Goal: Task Accomplishment & Management: Manage account settings

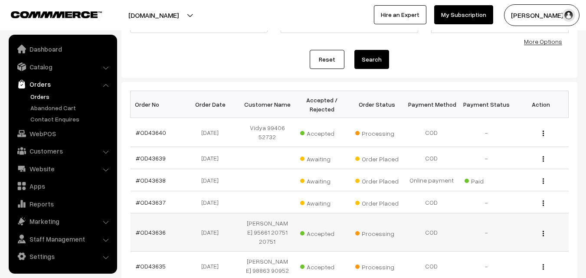
scroll to position [87, 0]
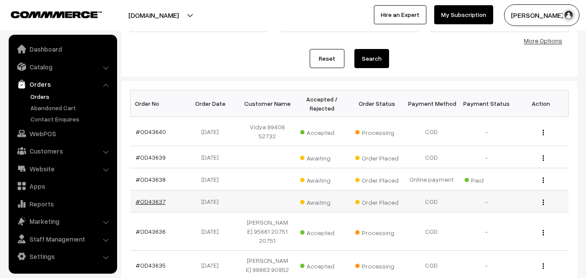
click at [161, 201] on link "#OD43637" at bounding box center [151, 201] width 30 height 7
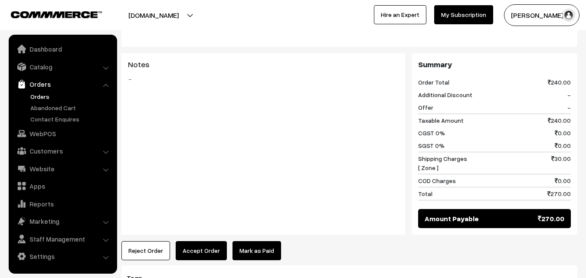
click at [207, 241] on button "Accept Order" at bounding box center [201, 250] width 51 height 19
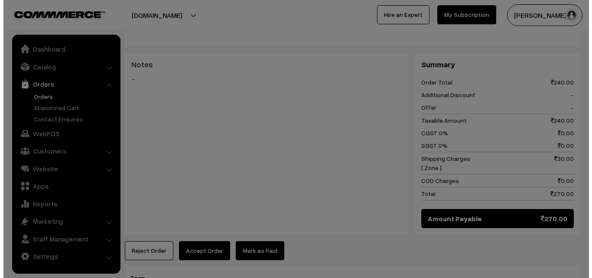
scroll to position [425, 0]
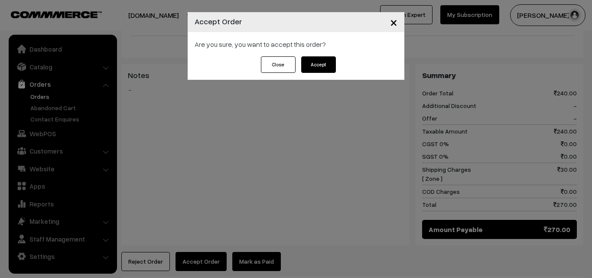
click at [319, 65] on button "Accept" at bounding box center [318, 64] width 35 height 16
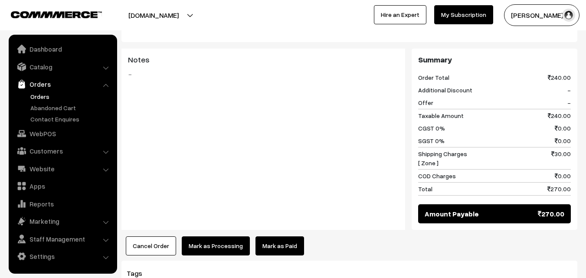
click at [225, 236] on button "Mark as Processing" at bounding box center [216, 245] width 68 height 19
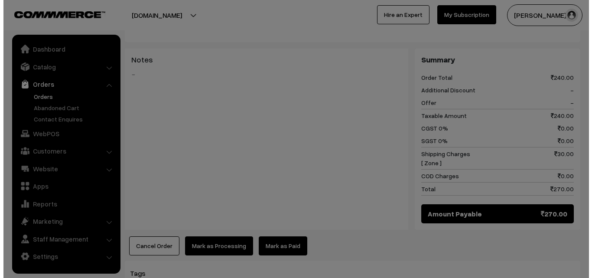
scroll to position [430, 0]
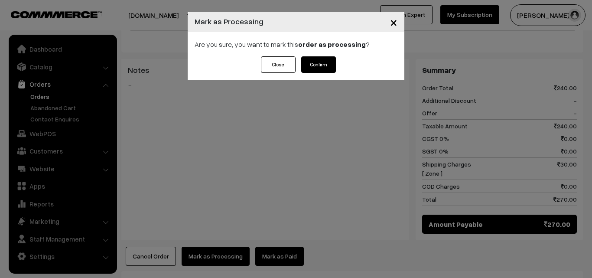
click at [321, 59] on button "Confirm" at bounding box center [318, 64] width 35 height 16
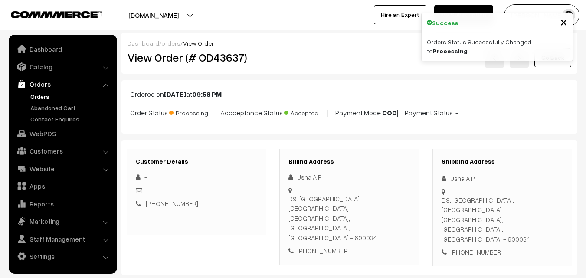
scroll to position [485, 0]
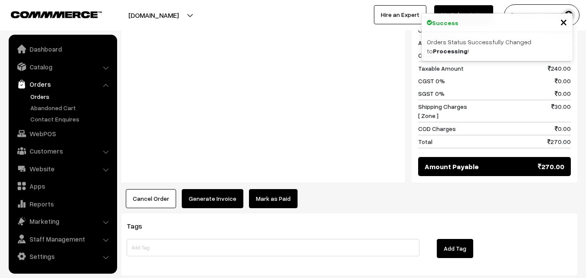
click at [231, 189] on button "Generate Invoice" at bounding box center [213, 198] width 62 height 19
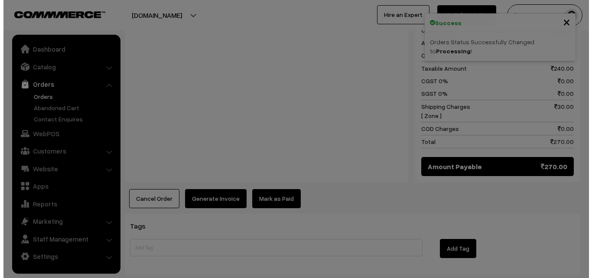
scroll to position [478, 0]
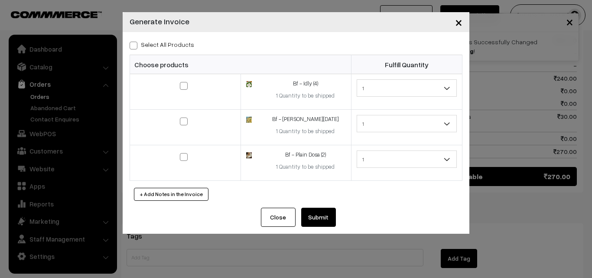
click at [175, 48] on label "Select All Products" at bounding box center [162, 44] width 65 height 9
click at [135, 47] on input "Select All Products" at bounding box center [133, 44] width 6 height 6
checkbox input "true"
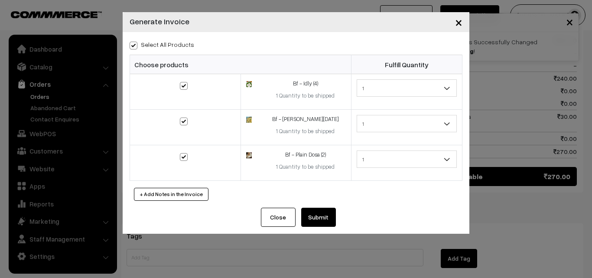
checkbox input "true"
click at [324, 217] on button "Submit" at bounding box center [318, 217] width 35 height 19
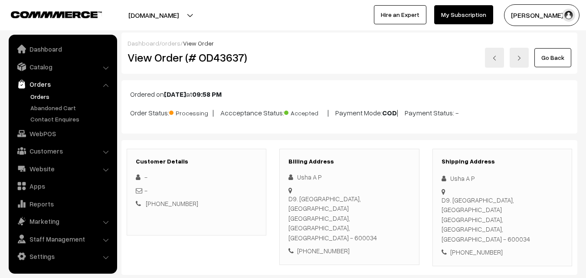
scroll to position [485, 0]
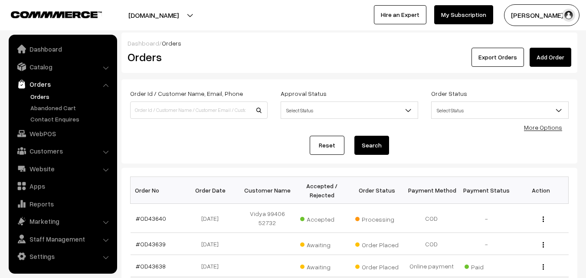
scroll to position [87, 0]
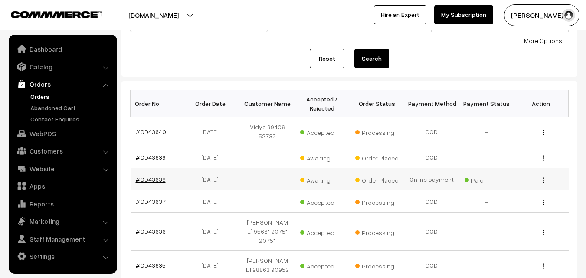
click at [150, 179] on link "#OD43638" at bounding box center [151, 179] width 30 height 7
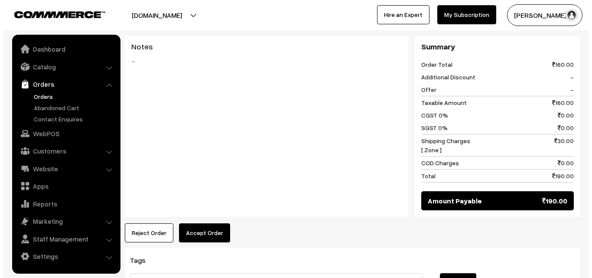
scroll to position [347, 0]
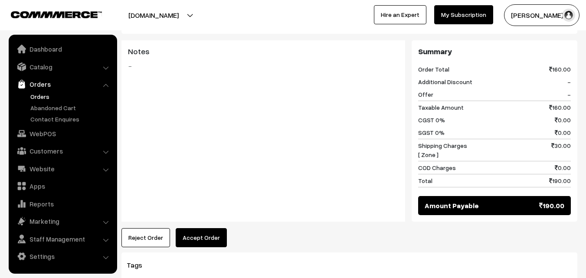
click at [196, 228] on button "Accept Order" at bounding box center [201, 237] width 51 height 19
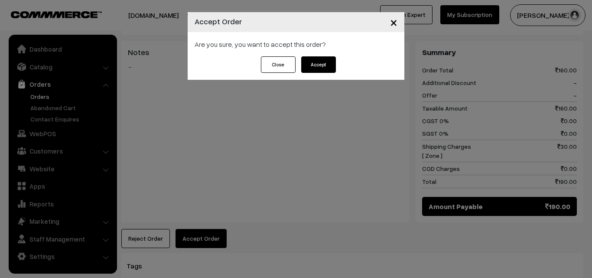
click at [312, 70] on button "Accept" at bounding box center [318, 64] width 35 height 16
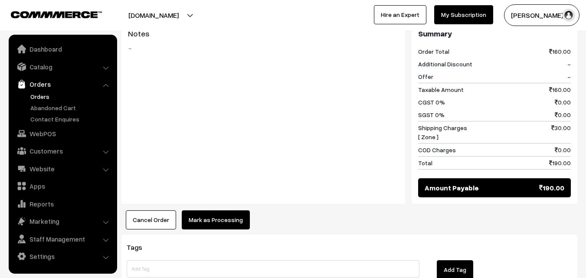
click at [232, 210] on button "Mark as Processing" at bounding box center [216, 219] width 68 height 19
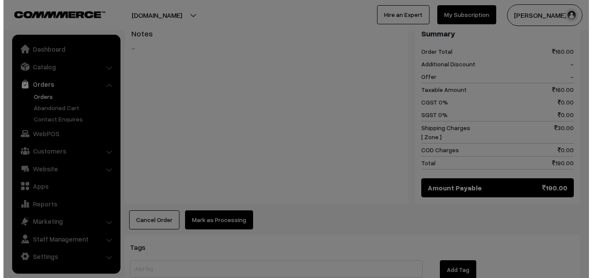
scroll to position [365, 0]
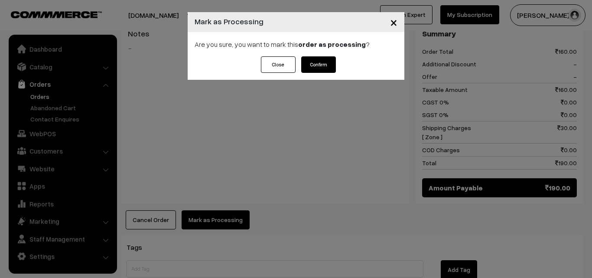
click at [331, 57] on button "Confirm" at bounding box center [318, 64] width 35 height 16
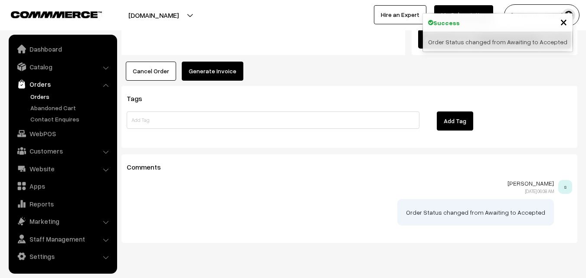
click at [228, 62] on button "Generate Invoice" at bounding box center [213, 71] width 62 height 19
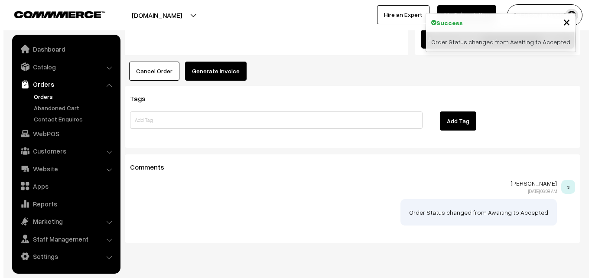
scroll to position [514, 0]
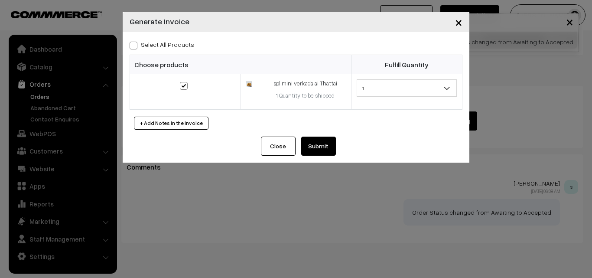
click at [170, 46] on label "Select All Products" at bounding box center [162, 44] width 65 height 9
click at [135, 46] on input "Select All Products" at bounding box center [133, 44] width 6 height 6
checkbox input "true"
click at [335, 155] on button "Submit" at bounding box center [318, 146] width 35 height 19
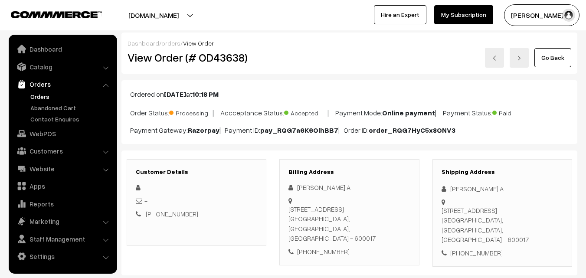
scroll to position [513, 0]
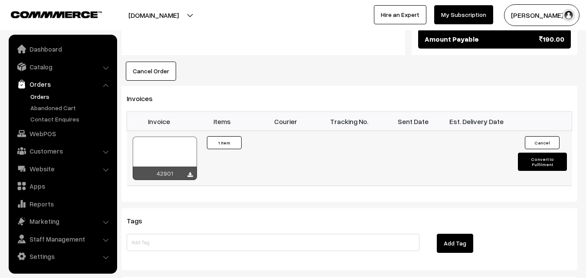
click at [175, 137] on div at bounding box center [165, 158] width 64 height 43
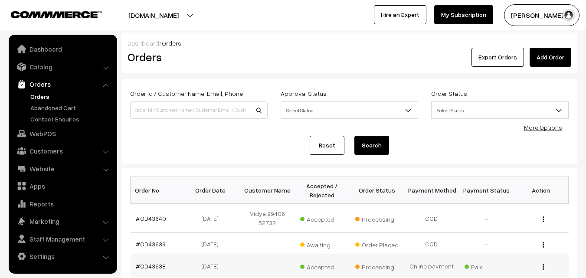
scroll to position [87, 0]
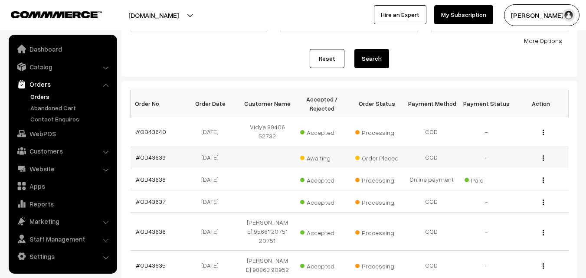
click at [156, 162] on td "#OD43639" at bounding box center [157, 157] width 55 height 22
click at [157, 159] on link "#OD43639" at bounding box center [151, 156] width 30 height 7
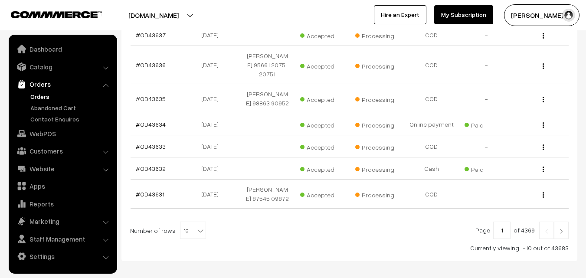
scroll to position [293, 0]
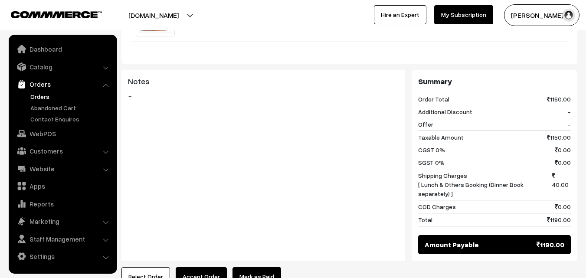
scroll to position [615, 0]
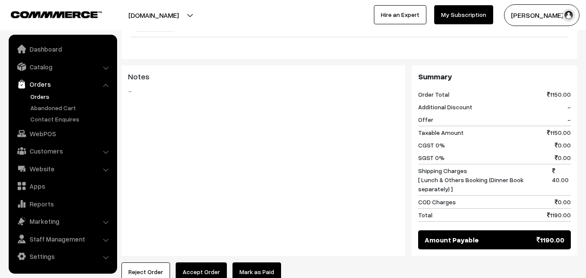
click at [207, 262] on button "Accept Order" at bounding box center [201, 271] width 51 height 19
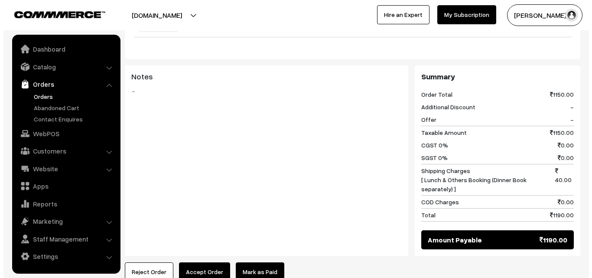
scroll to position [620, 0]
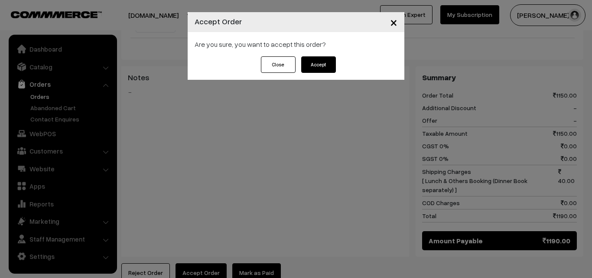
click at [334, 60] on button "Accept" at bounding box center [318, 64] width 35 height 16
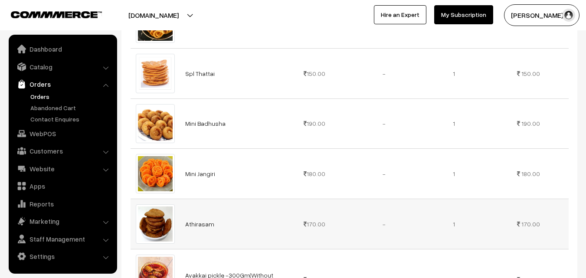
scroll to position [329, 0]
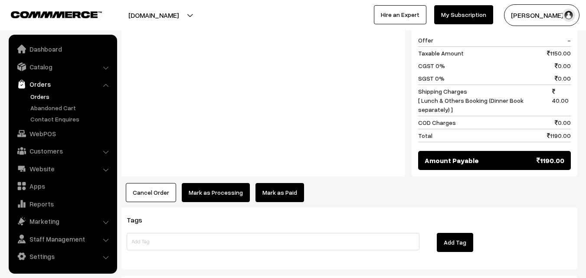
click at [234, 188] on button "Mark as Processing" at bounding box center [216, 192] width 68 height 19
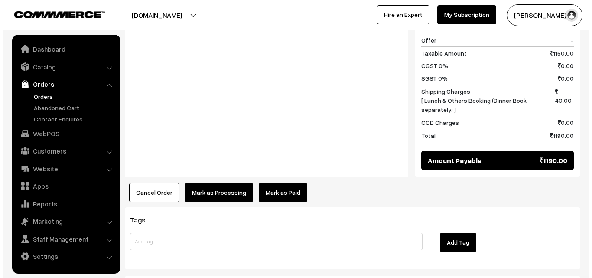
scroll to position [700, 0]
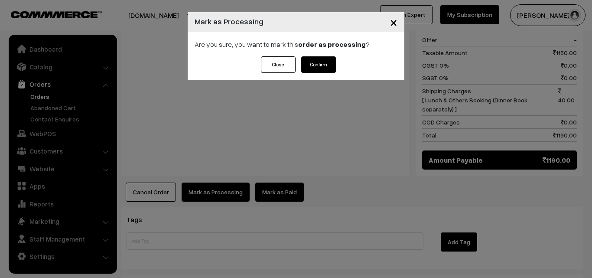
click at [297, 61] on div "Close Confirm" at bounding box center [296, 64] width 79 height 16
click at [312, 59] on button "Confirm" at bounding box center [318, 64] width 35 height 16
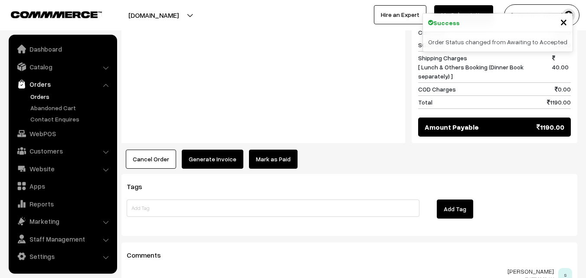
scroll to position [728, 0]
drag, startPoint x: 212, startPoint y: 166, endPoint x: 215, endPoint y: 153, distance: 12.5
click at [211, 174] on div "Tags Add Tag" at bounding box center [349, 205] width 456 height 62
click at [215, 153] on button "Generate Invoice" at bounding box center [213, 159] width 62 height 19
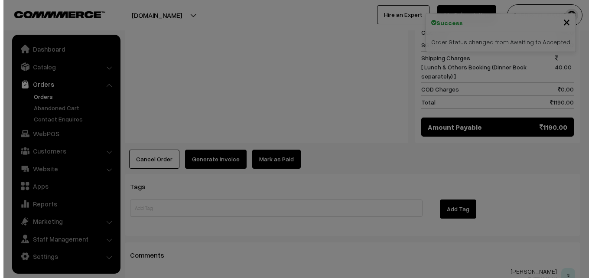
scroll to position [733, 0]
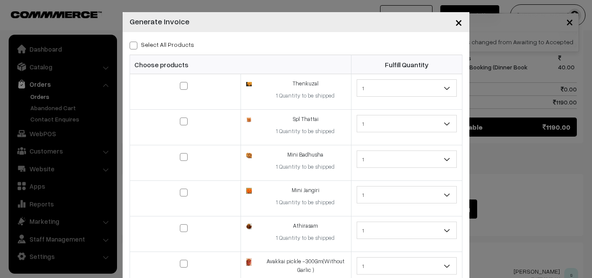
click at [169, 46] on label "Select All Products" at bounding box center [162, 44] width 65 height 9
click at [135, 46] on input "Select All Products" at bounding box center [133, 44] width 6 height 6
checkbox input "true"
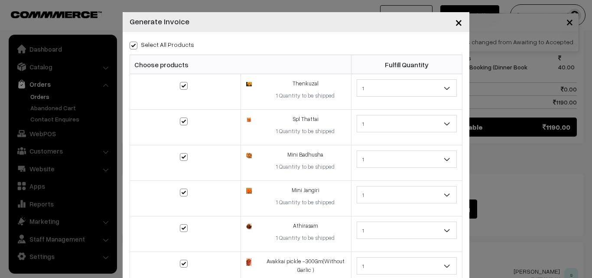
checkbox input "true"
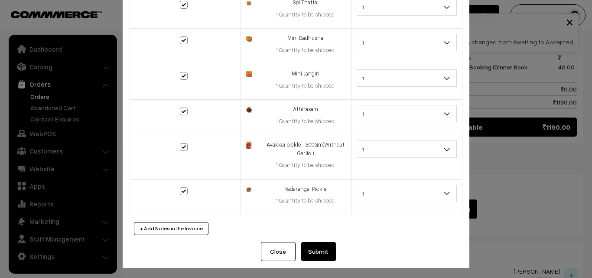
scroll to position [119, 0]
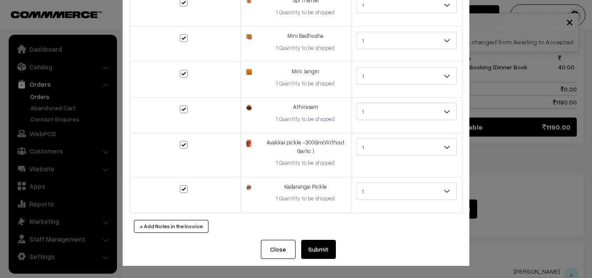
click at [319, 250] on button "Submit" at bounding box center [318, 249] width 35 height 19
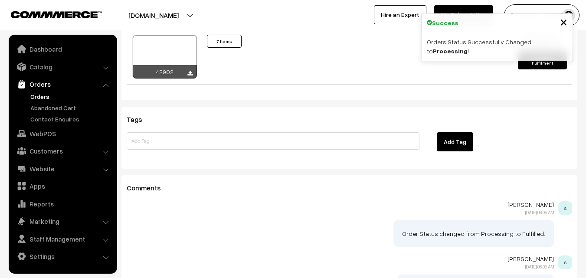
scroll to position [744, 0]
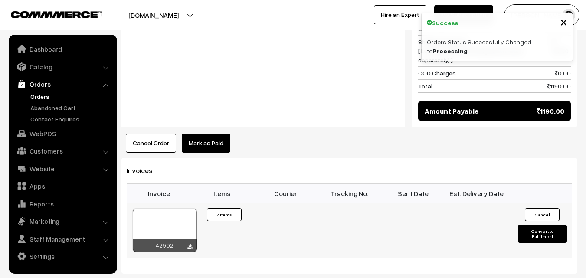
click at [182, 209] on div at bounding box center [165, 229] width 64 height 43
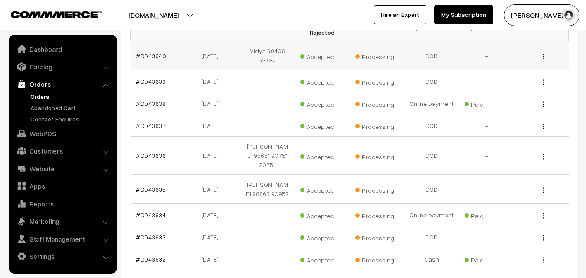
scroll to position [119, 0]
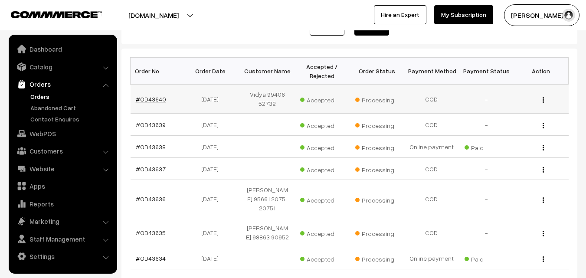
click at [156, 99] on link "#OD43640" at bounding box center [151, 98] width 30 height 7
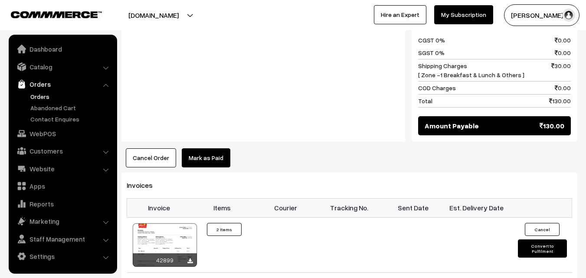
scroll to position [503, 0]
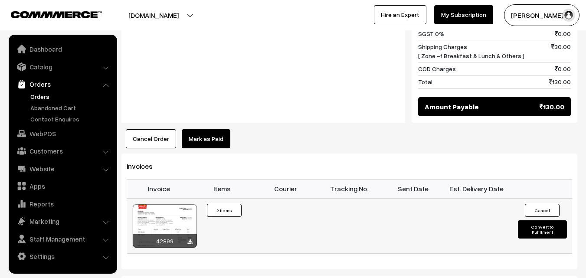
click at [183, 216] on div at bounding box center [165, 225] width 64 height 43
